Goal: Find specific page/section: Find specific page/section

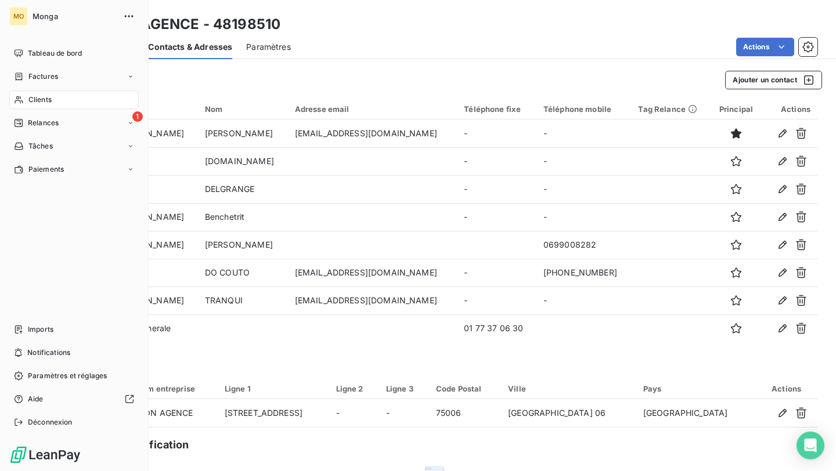
scroll to position [8, 0]
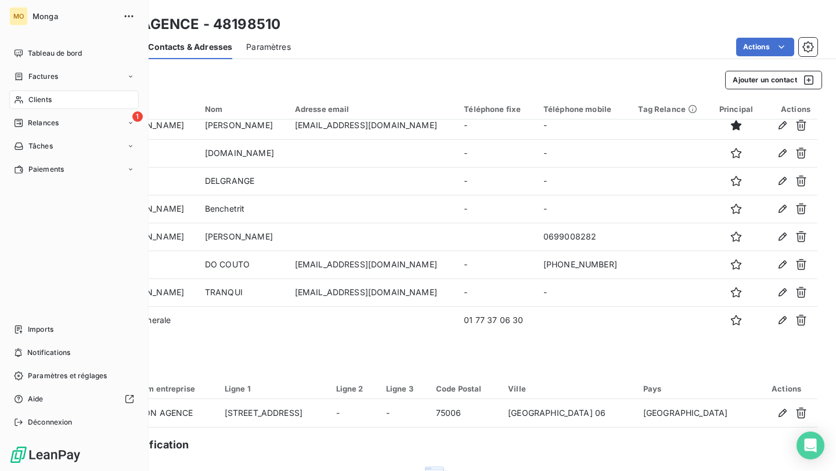
click at [21, 102] on icon at bounding box center [19, 99] width 10 height 9
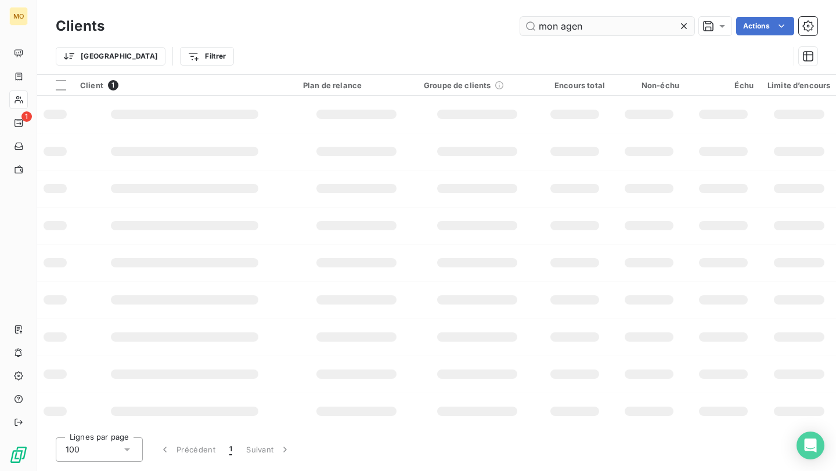
click at [618, 26] on input "mon agen" at bounding box center [607, 26] width 174 height 19
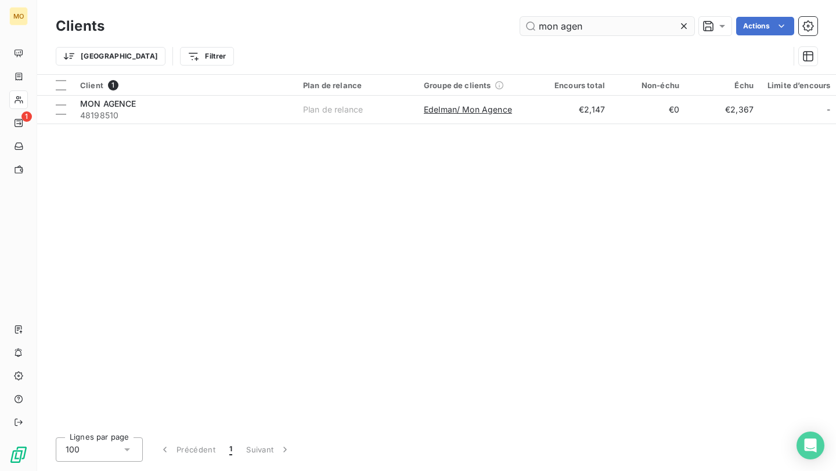
click at [618, 26] on input "mon agen" at bounding box center [607, 26] width 174 height 19
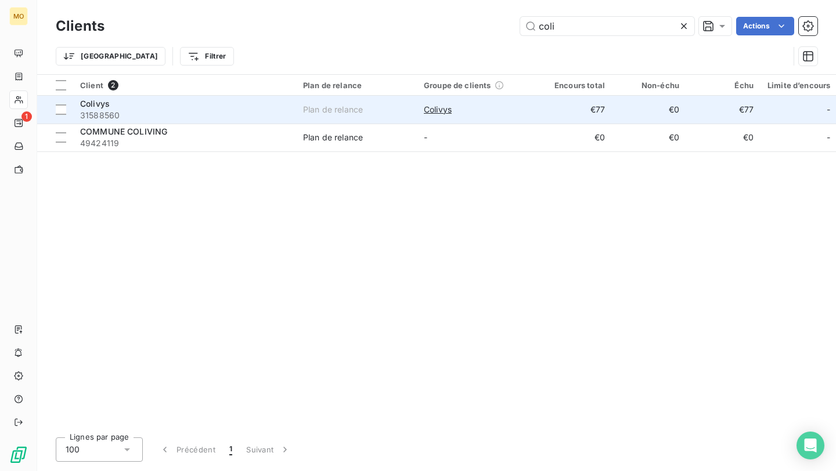
type input "coli"
click at [232, 113] on span "31588560" at bounding box center [184, 116] width 209 height 12
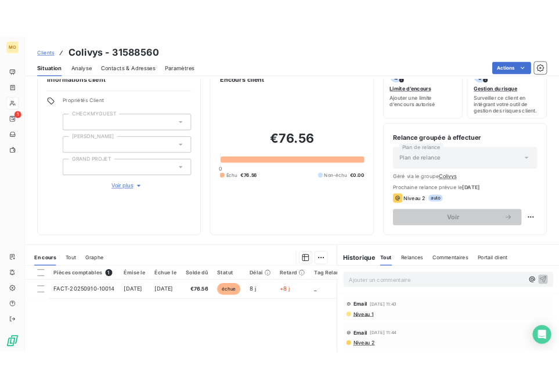
scroll to position [28, 0]
